Goal: Information Seeking & Learning: Check status

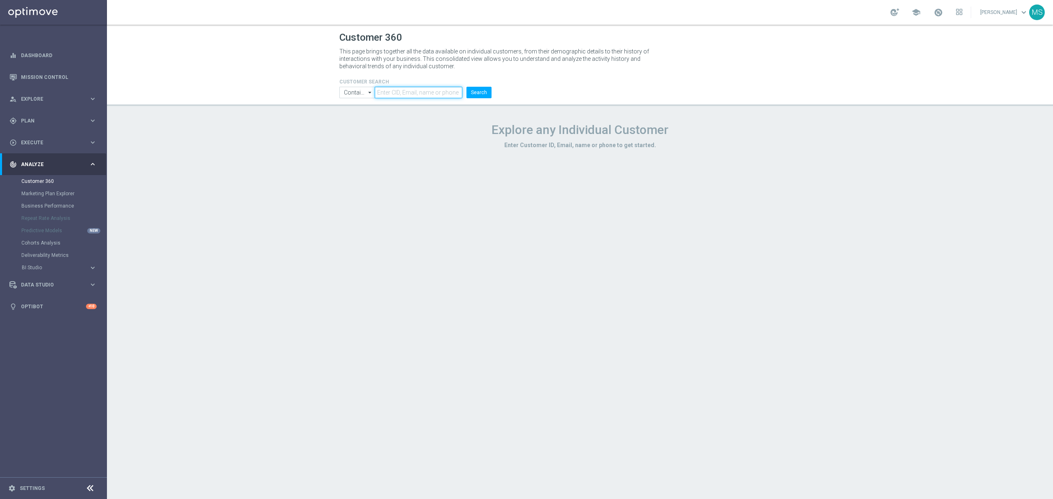
click at [423, 88] on input "text" at bounding box center [419, 93] width 88 height 12
click at [423, 93] on input "text" at bounding box center [419, 93] width 88 height 12
paste input "1653340"
type input "1653340"
click at [359, 88] on input "Contains" at bounding box center [356, 93] width 35 height 12
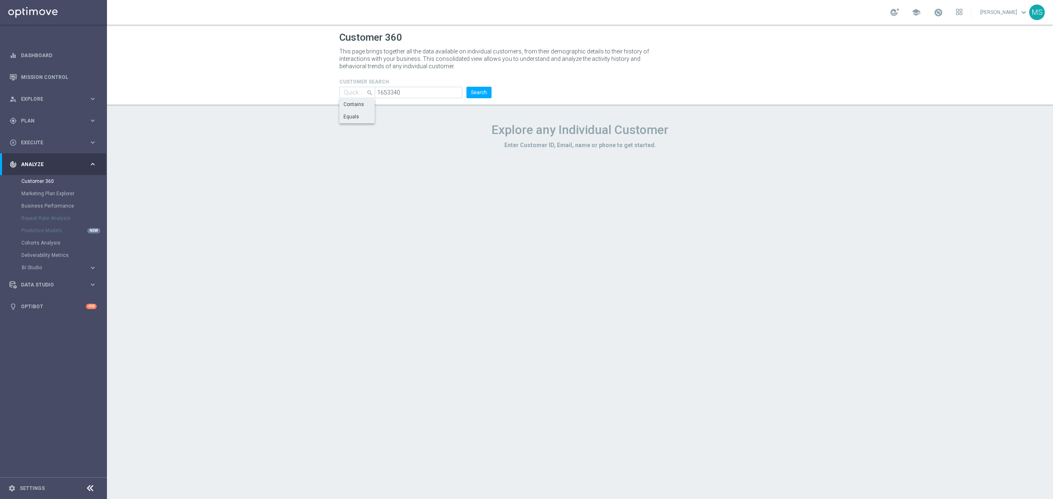
click at [359, 115] on div "Equals" at bounding box center [356, 117] width 35 height 12
type input "Equals"
click at [484, 95] on button "Search" at bounding box center [479, 93] width 25 height 12
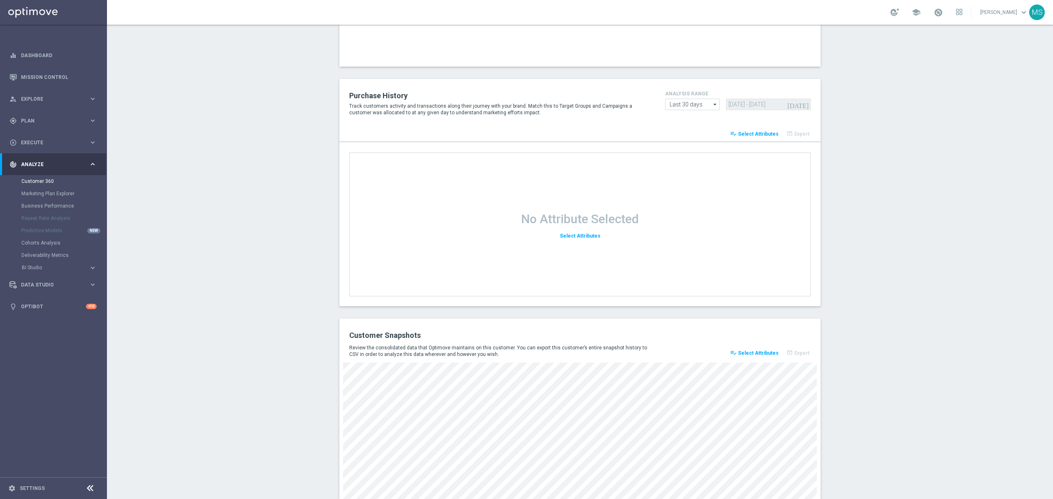
scroll to position [930, 0]
